Goal: Information Seeking & Learning: Learn about a topic

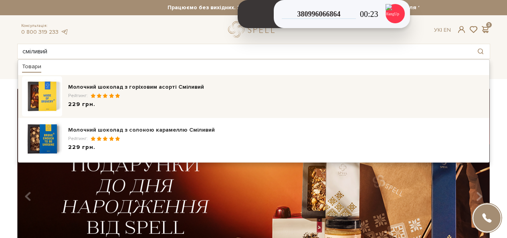
type input "сміливий"
click at [147, 85] on div "Молочний шоколад з горіховим асорті Сміливий" at bounding box center [276, 87] width 417 height 8
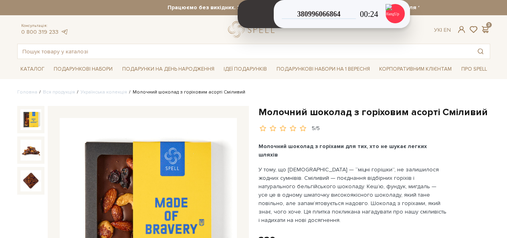
click at [364, 114] on h1 "Молочний шоколад з горіховим асорті Сміливий" at bounding box center [375, 112] width 232 height 12
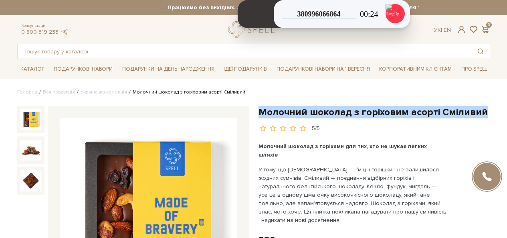
click at [364, 114] on h1 "Молочний шоколад з горіховим асорті Сміливий" at bounding box center [375, 112] width 232 height 12
copy div "Молочний шоколад з горіховим асорті Сміливий"
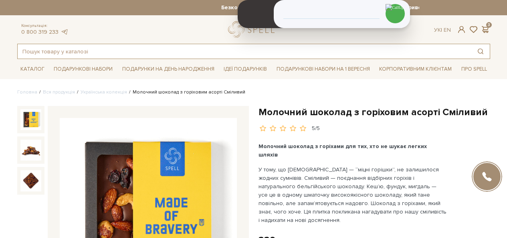
click at [180, 46] on input "text" at bounding box center [245, 51] width 454 height 14
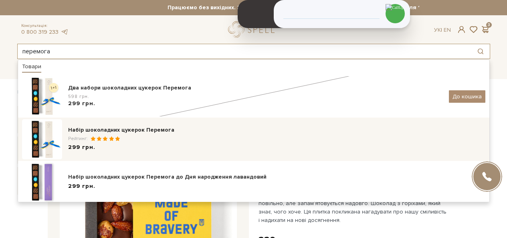
type input "перемога"
click at [144, 127] on div "Набір шоколадних цукерок Перемога" at bounding box center [276, 130] width 417 height 8
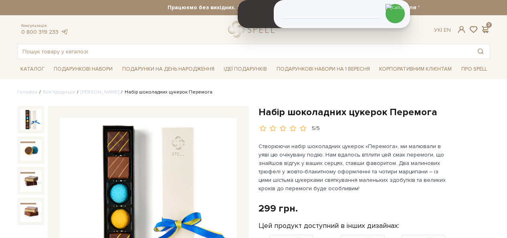
click at [371, 116] on h1 "Набір шоколадних цукерок Перемога" at bounding box center [375, 112] width 232 height 12
click at [143, 55] on input "text" at bounding box center [245, 51] width 454 height 14
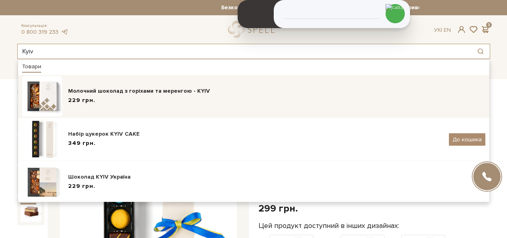
type input "Kyiv"
click at [127, 87] on div "Молочний шоколад з горіхами та меренгою - KYIV" at bounding box center [276, 91] width 417 height 8
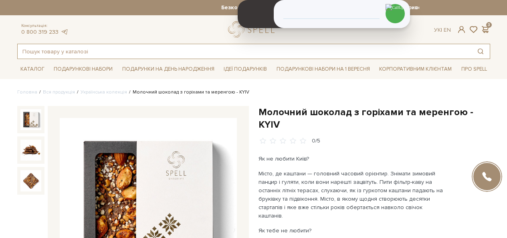
click at [121, 50] on input "text" at bounding box center [245, 51] width 454 height 14
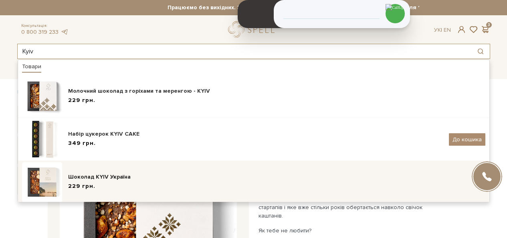
type input "Kyiv"
click at [96, 177] on div "Шоколад KYIV Україна" at bounding box center [276, 177] width 417 height 8
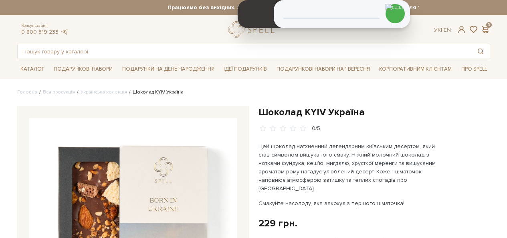
click at [340, 116] on h1 "Шоколад KYIV Україна" at bounding box center [375, 112] width 232 height 12
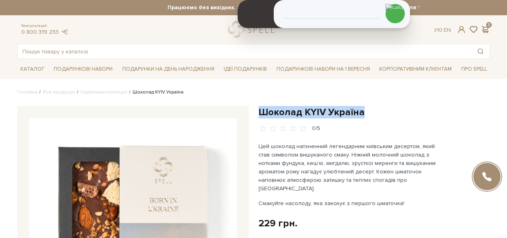
click at [340, 116] on h1 "Шоколад KYIV Україна" at bounding box center [375, 112] width 232 height 12
copy div "Шоколад KYIV Україна"
click at [152, 50] on input "text" at bounding box center [245, 51] width 454 height 14
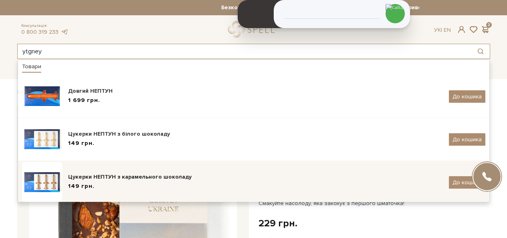
type input "ytgney"
click at [150, 166] on div "Цукерки НЕПТУН з карамельного шоколаду 149 грн. До кошика" at bounding box center [253, 182] width 463 height 40
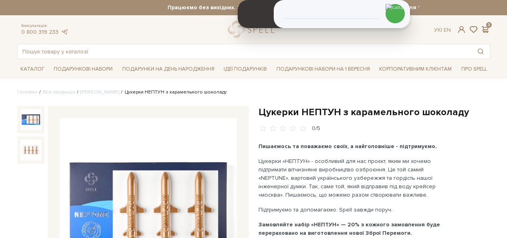
click at [317, 111] on h1 "Цукерки НЕПТУН з карамельного шоколаду" at bounding box center [375, 112] width 232 height 12
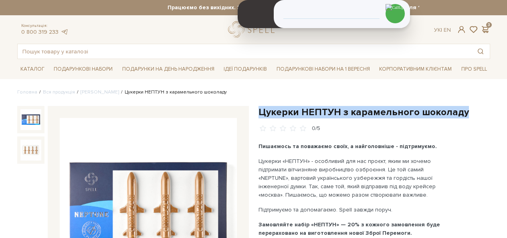
click at [317, 111] on h1 "Цукерки НЕПТУН з карамельного шоколаду" at bounding box center [375, 112] width 232 height 12
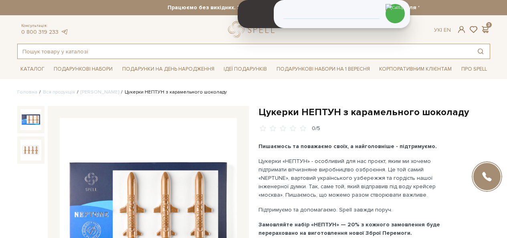
click at [160, 50] on input "text" at bounding box center [245, 51] width 454 height 14
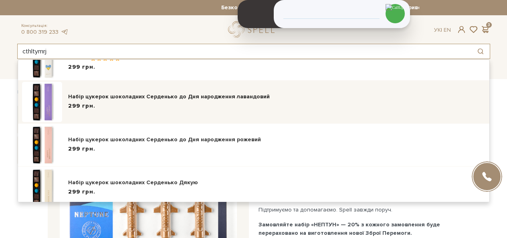
scroll to position [89, 0]
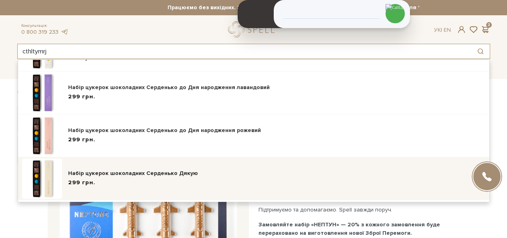
type input "cthltymrj"
click at [142, 171] on div "Набір цукерок шоколадних Серденько Дякую" at bounding box center [276, 173] width 417 height 8
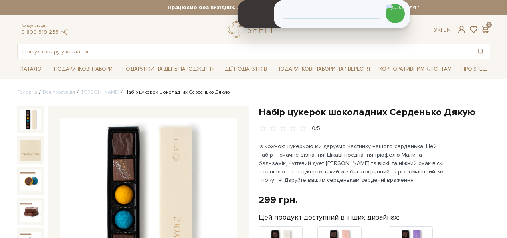
click at [347, 113] on h1 "Набір цукерок шоколадних Серденько Дякую" at bounding box center [375, 112] width 232 height 12
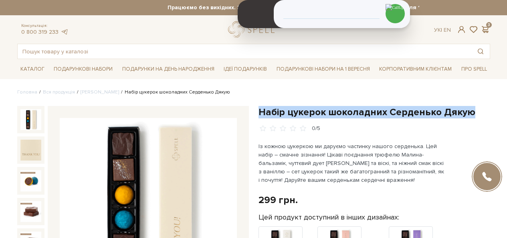
click at [347, 113] on h1 "Набір цукерок шоколадних Серденько Дякую" at bounding box center [375, 112] width 232 height 12
copy div "Набір цукерок шоколадних Серденько Дякую"
